Goal: Task Accomplishment & Management: Use online tool/utility

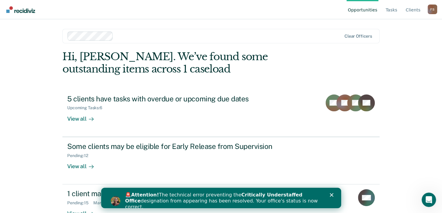
scroll to position [18, 0]
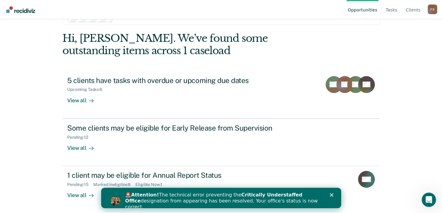
click at [332, 195] on polygon "Close" at bounding box center [332, 195] width 4 height 4
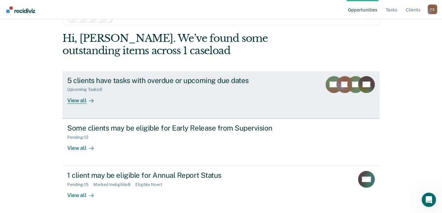
click at [77, 100] on div "View all" at bounding box center [84, 98] width 34 height 12
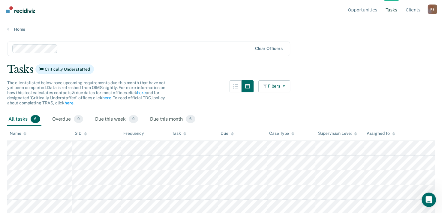
click at [20, 118] on div "All tasks 6" at bounding box center [24, 119] width 34 height 13
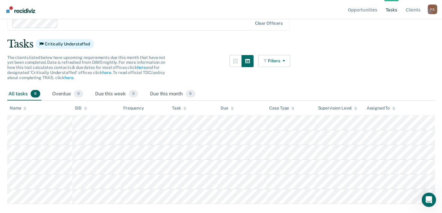
scroll to position [60, 0]
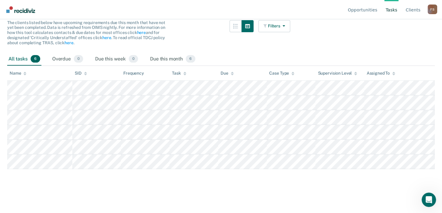
click at [356, 74] on icon at bounding box center [355, 75] width 3 height 2
click at [355, 74] on icon at bounding box center [355, 73] width 3 height 4
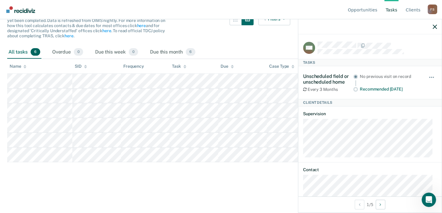
scroll to position [73, 0]
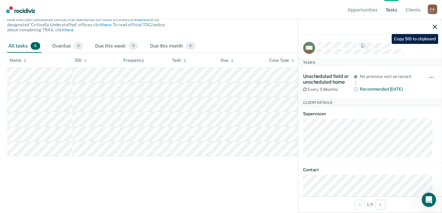
drag, startPoint x: 391, startPoint y: 41, endPoint x: 363, endPoint y: 32, distance: 29.8
click at [363, 32] on div at bounding box center [371, 26] width 144 height 15
click at [433, 25] on icon "button" at bounding box center [435, 27] width 4 height 4
